Goal: Information Seeking & Learning: Find specific fact

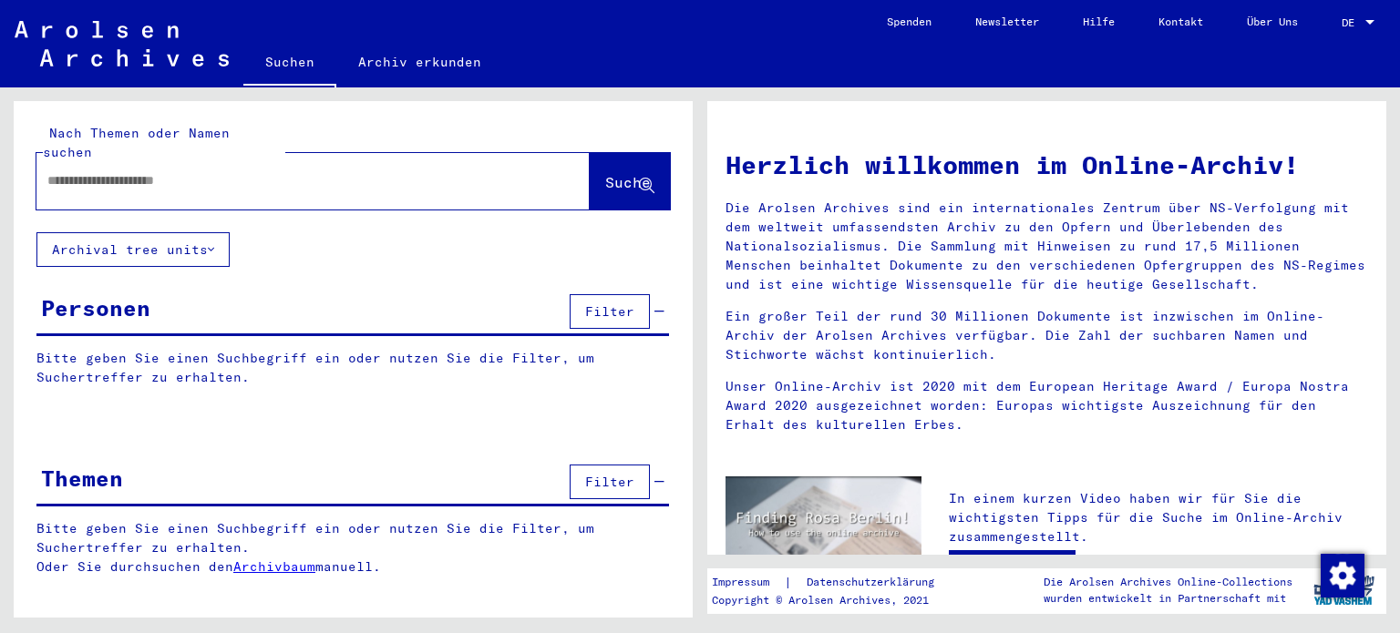
click at [95, 171] on input "text" at bounding box center [290, 180] width 487 height 19
paste input "**********"
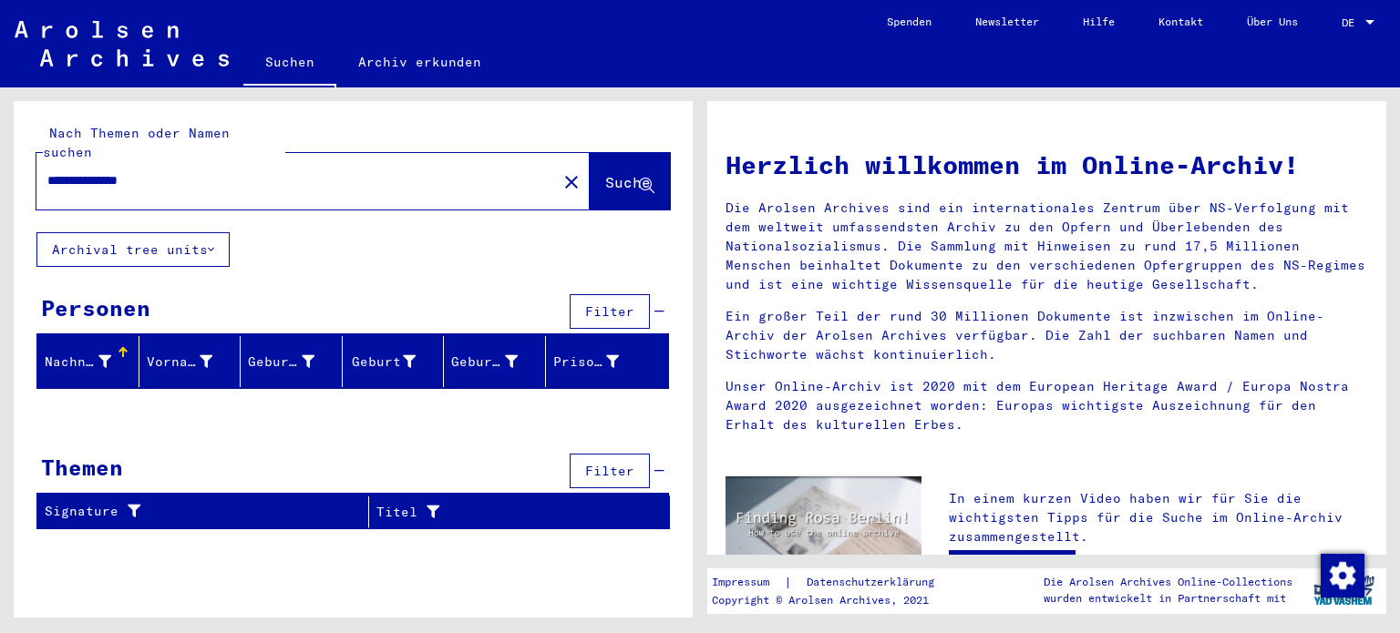
drag, startPoint x: 202, startPoint y: 166, endPoint x: 0, endPoint y: 163, distance: 202.3
click at [0, 163] on div "**********" at bounding box center [350, 352] width 700 height 530
type input "**********"
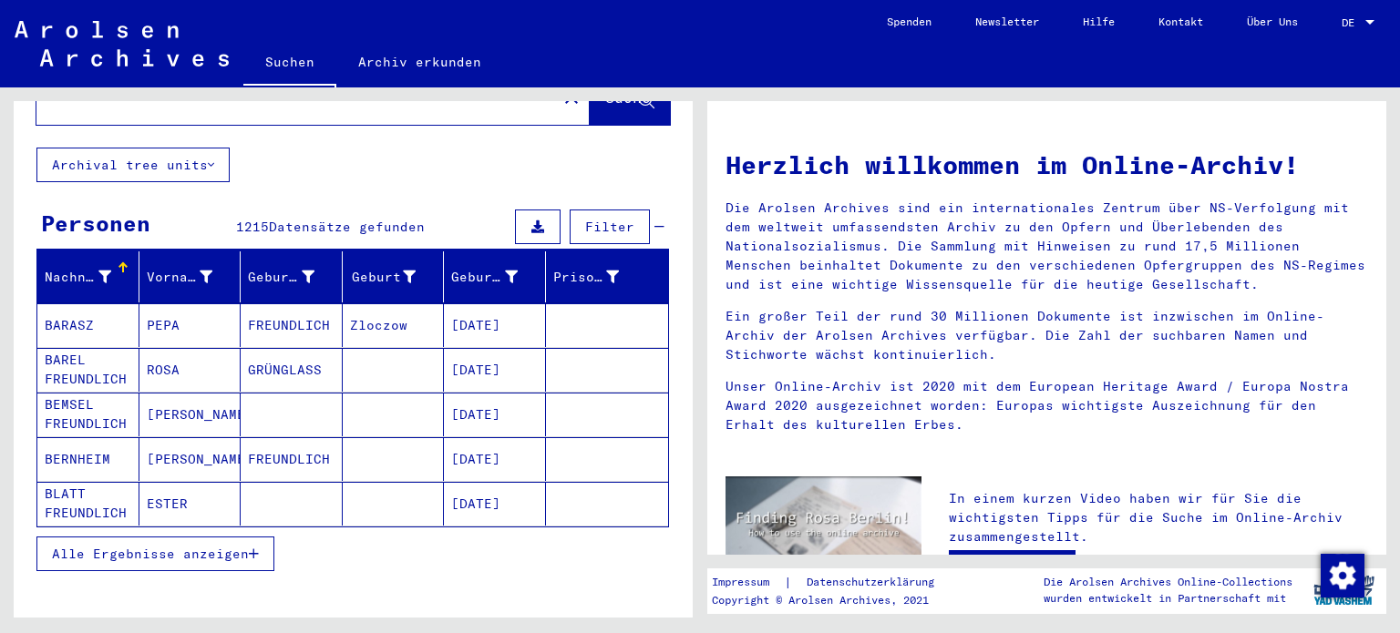
scroll to position [182, 0]
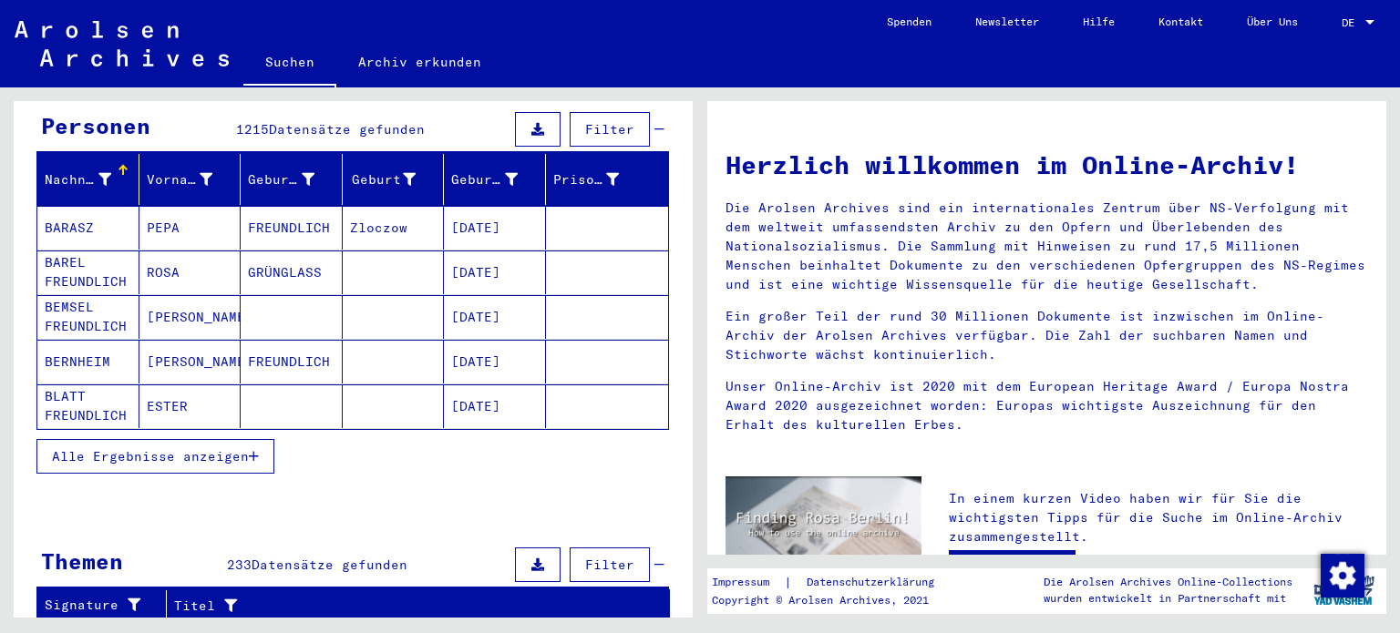
click at [190, 444] on button "Alle Ergebnisse anzeigen" at bounding box center [155, 456] width 238 height 35
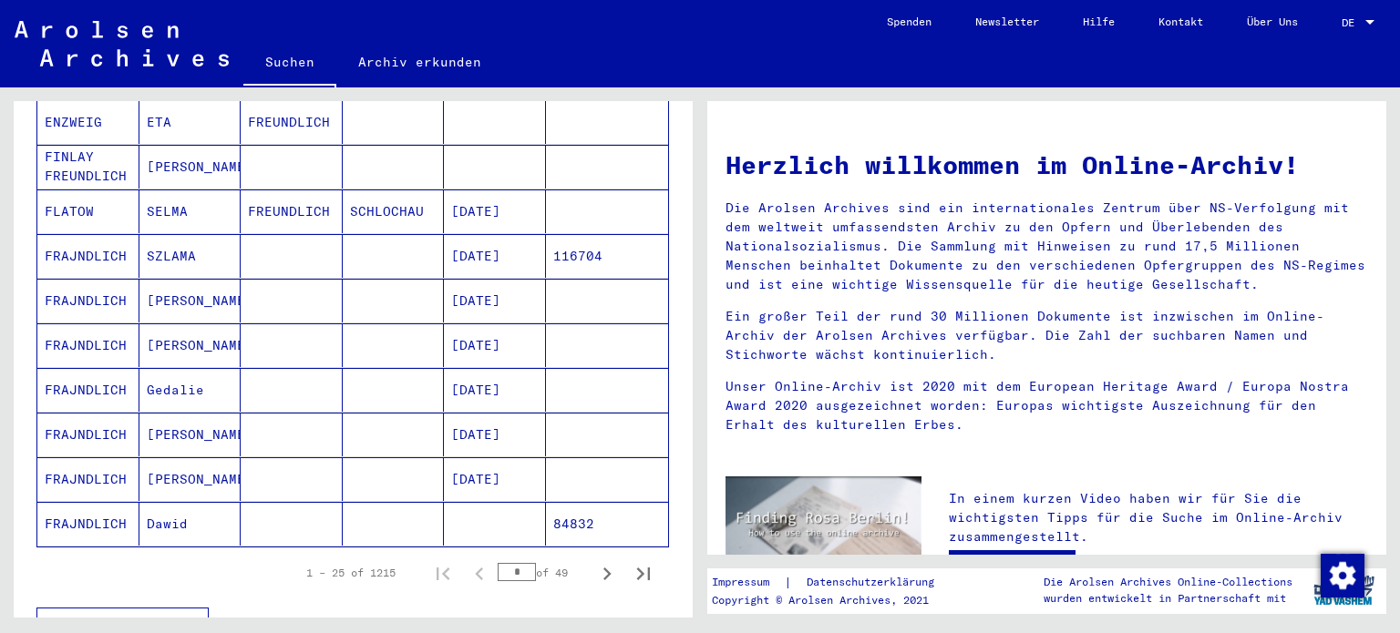
scroll to position [1002, 0]
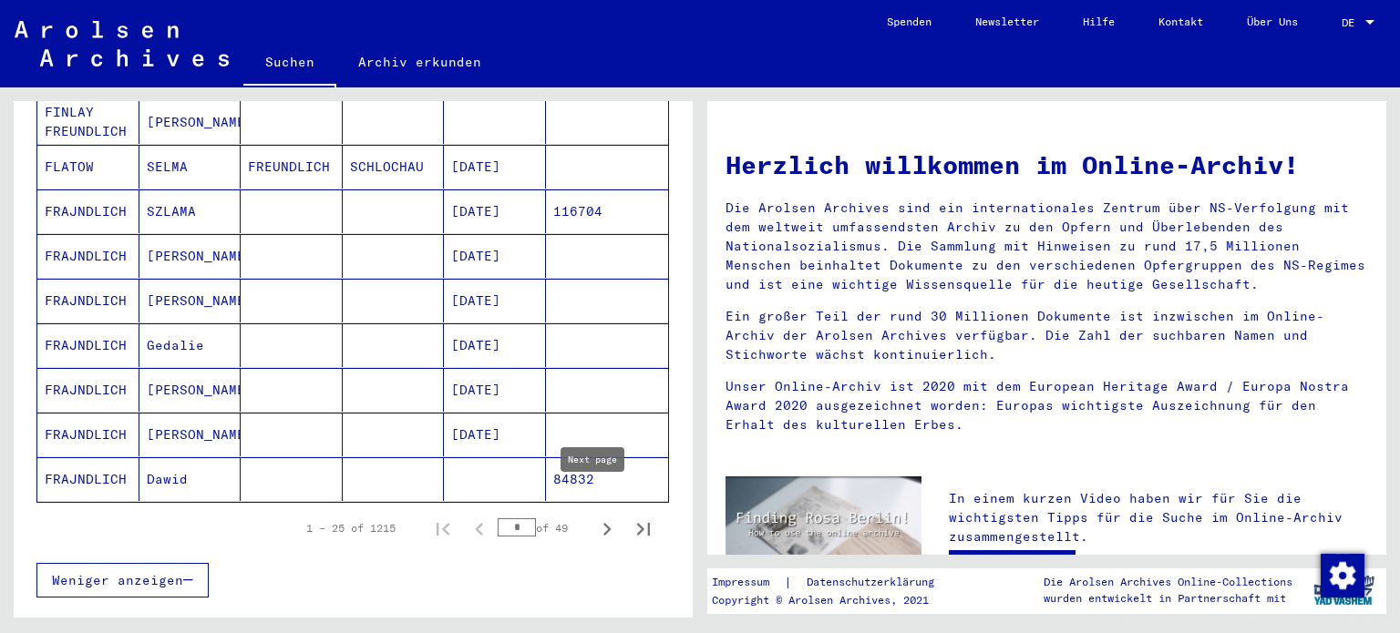
click at [594, 517] on icon "Next page" at bounding box center [607, 530] width 26 height 26
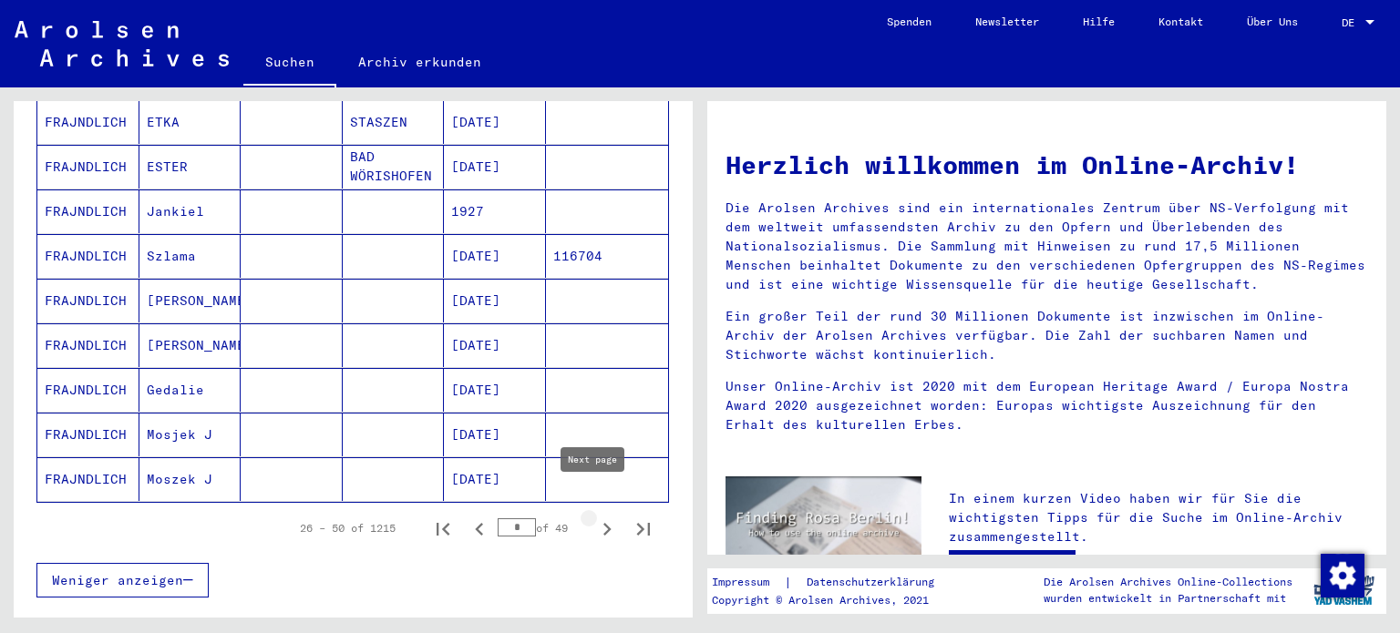
click at [594, 517] on icon "Next page" at bounding box center [607, 530] width 26 height 26
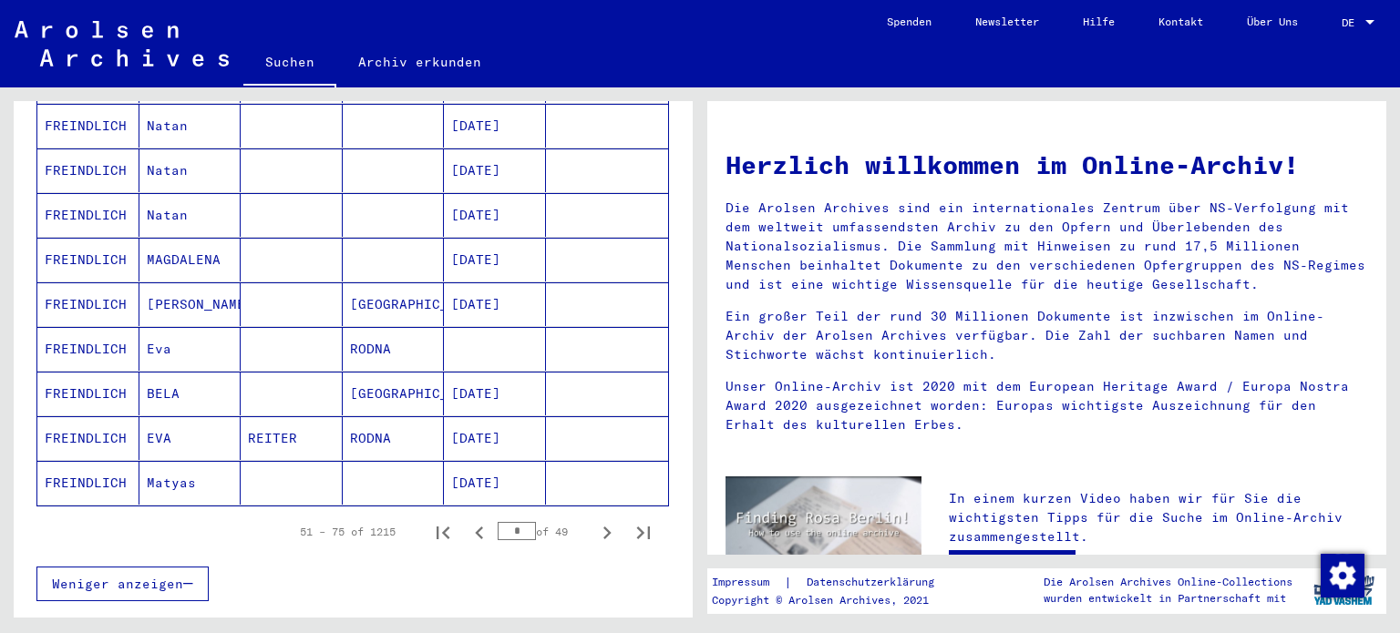
scroll to position [1093, 0]
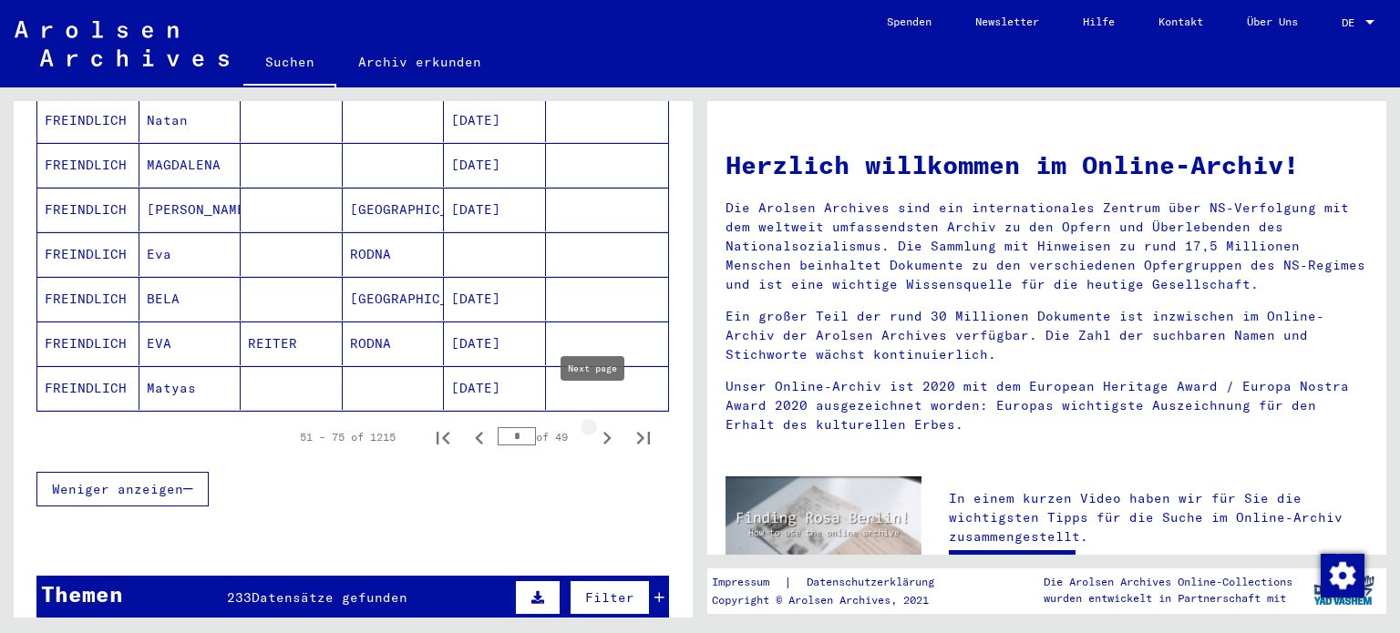
click at [594, 426] on icon "Next page" at bounding box center [607, 439] width 26 height 26
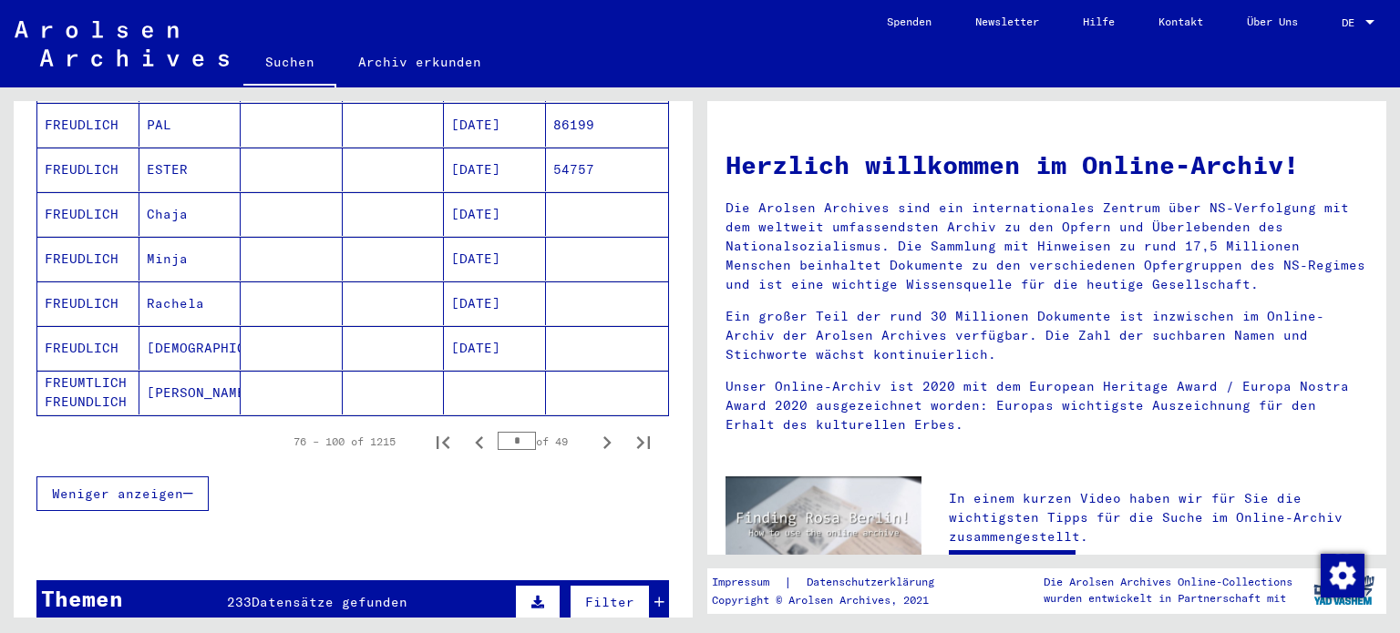
scroll to position [1185, 0]
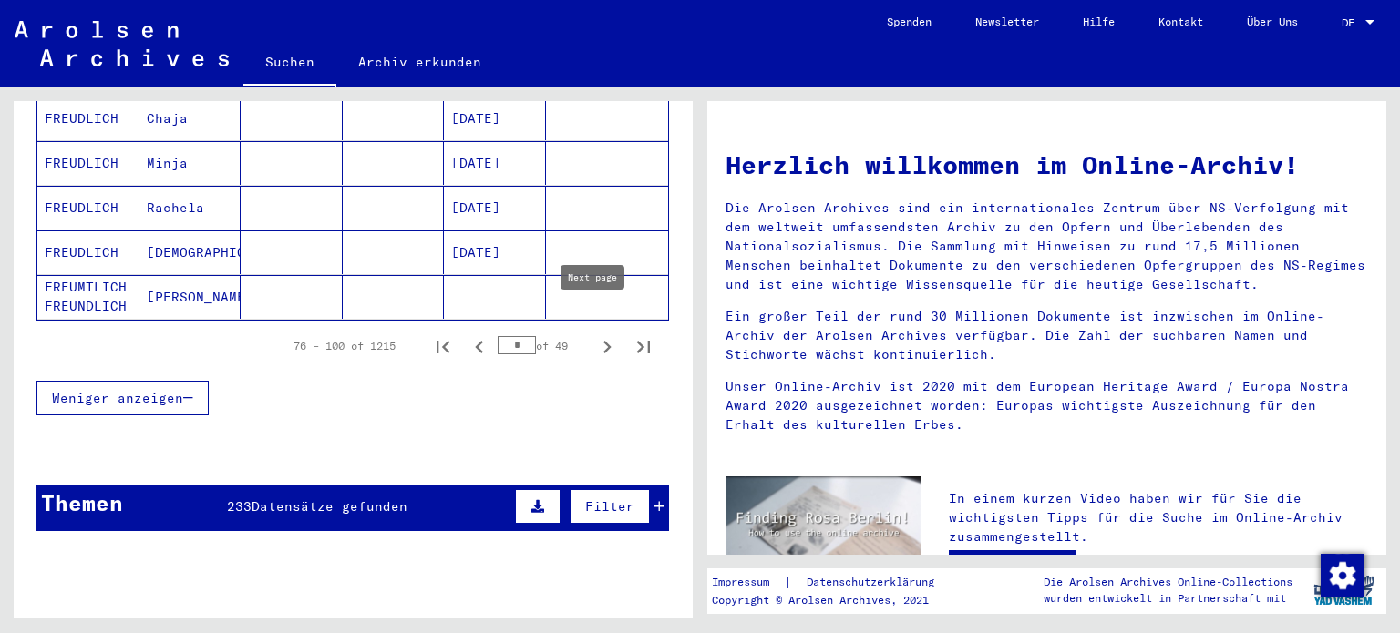
click at [594, 334] on icon "Next page" at bounding box center [607, 347] width 26 height 26
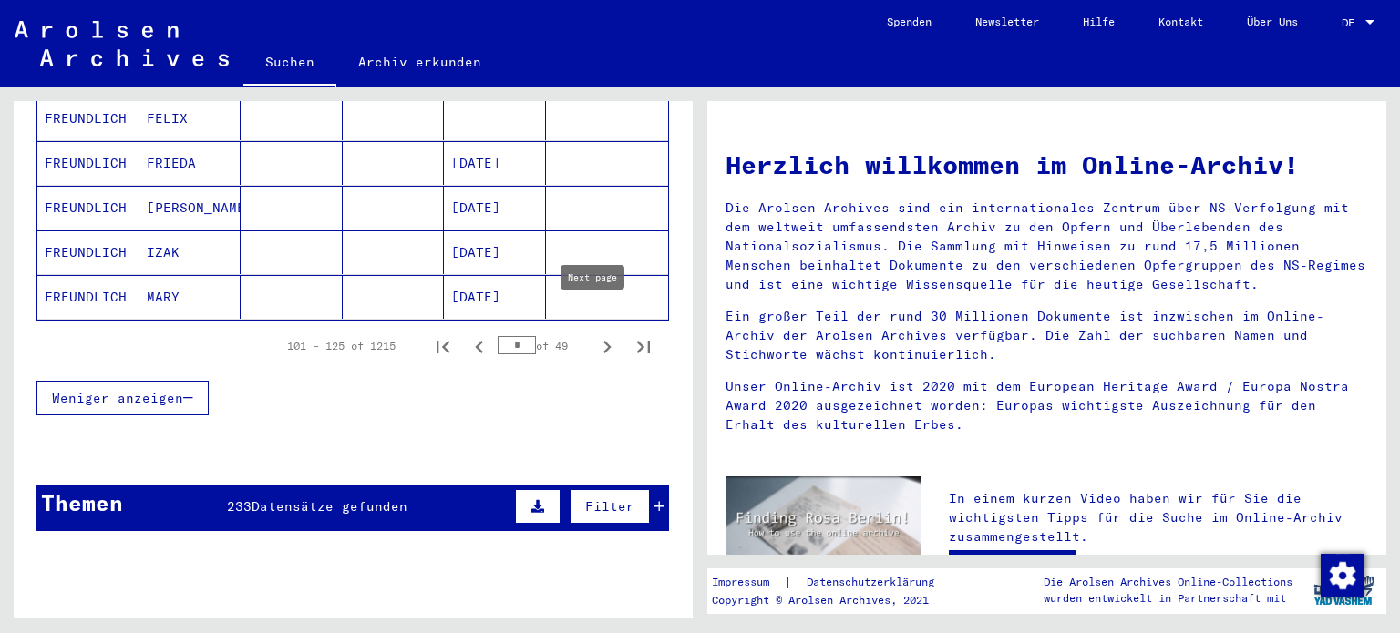
click at [594, 334] on icon "Next page" at bounding box center [607, 347] width 26 height 26
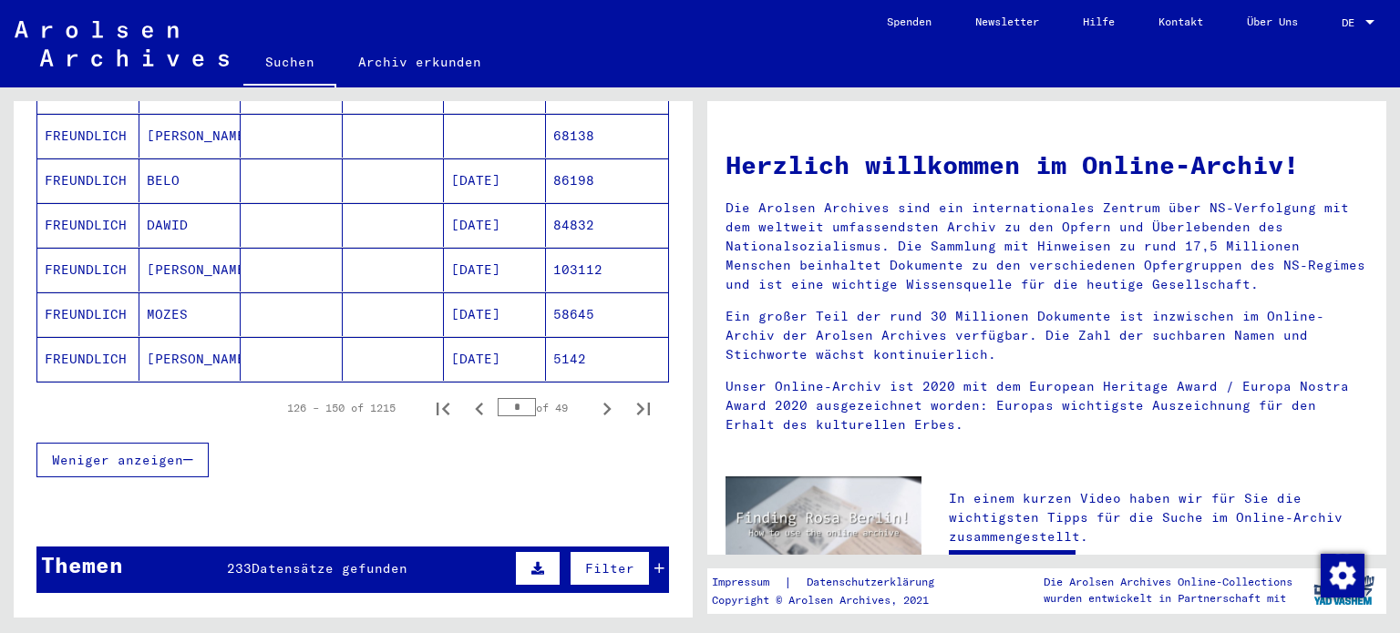
scroll to position [1093, 0]
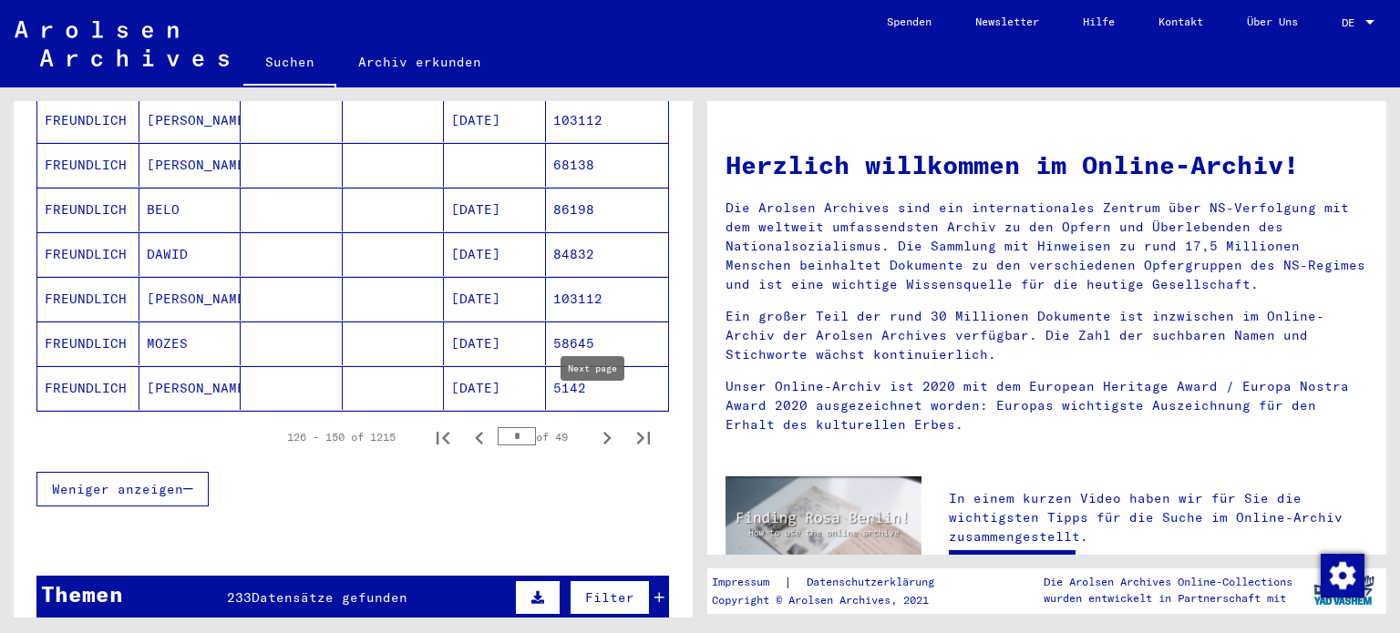
click at [594, 426] on icon "Next page" at bounding box center [607, 439] width 26 height 26
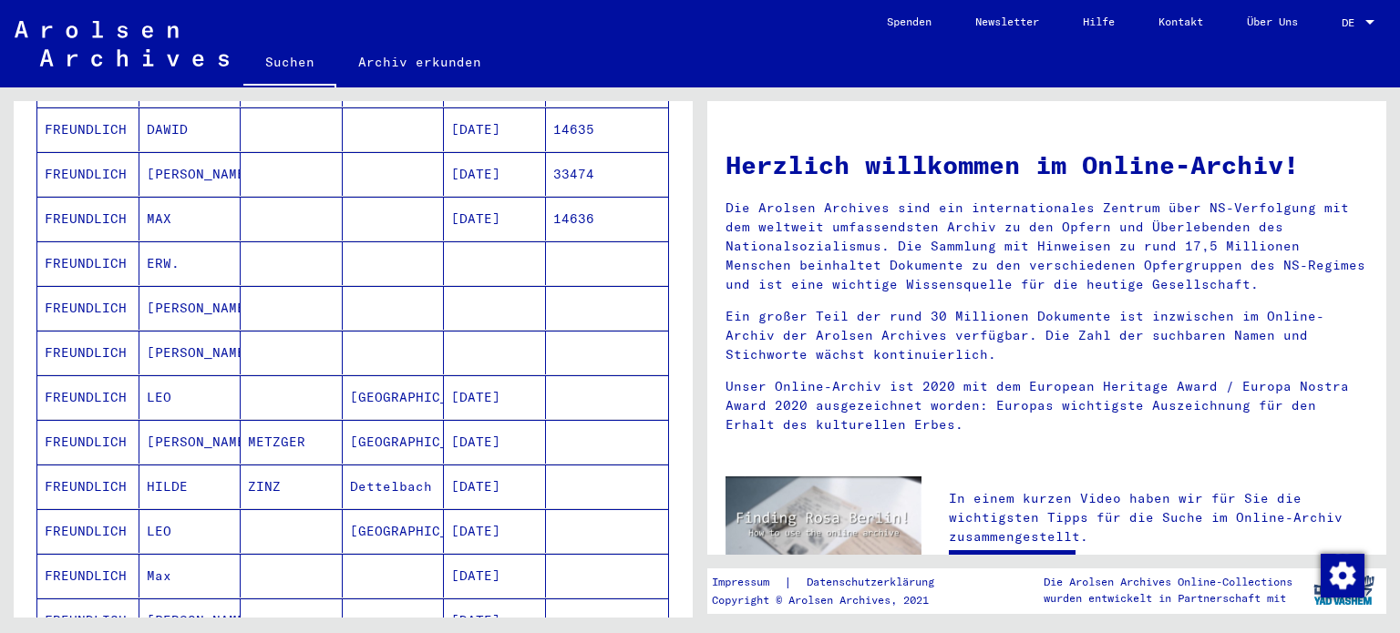
scroll to position [911, 0]
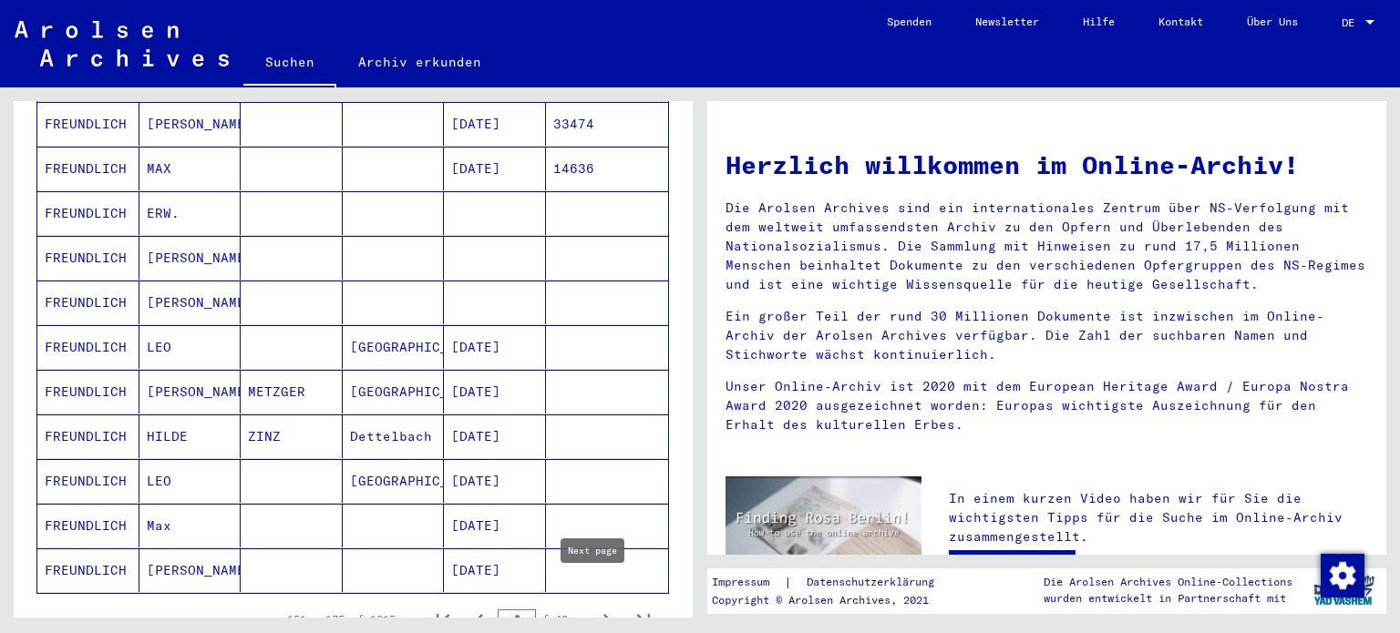
click at [594, 608] on icon "Next page" at bounding box center [607, 621] width 26 height 26
type input "*"
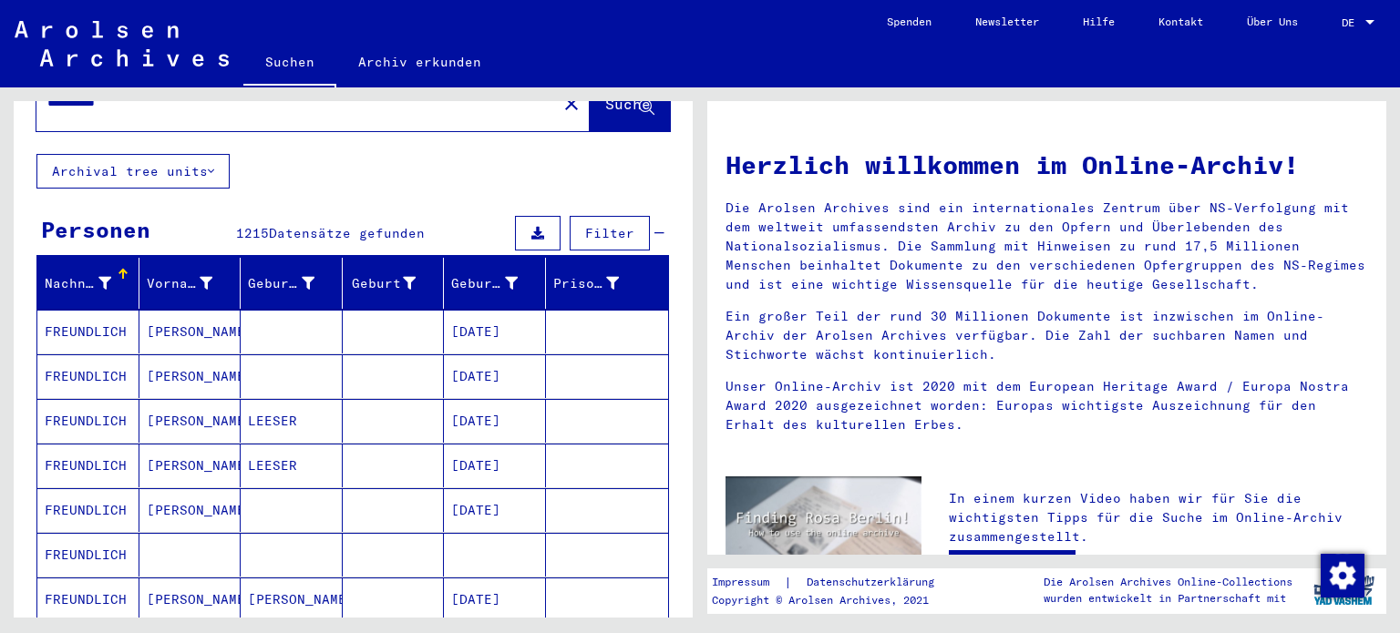
scroll to position [0, 0]
